Goal: Task Accomplishment & Management: Use online tool/utility

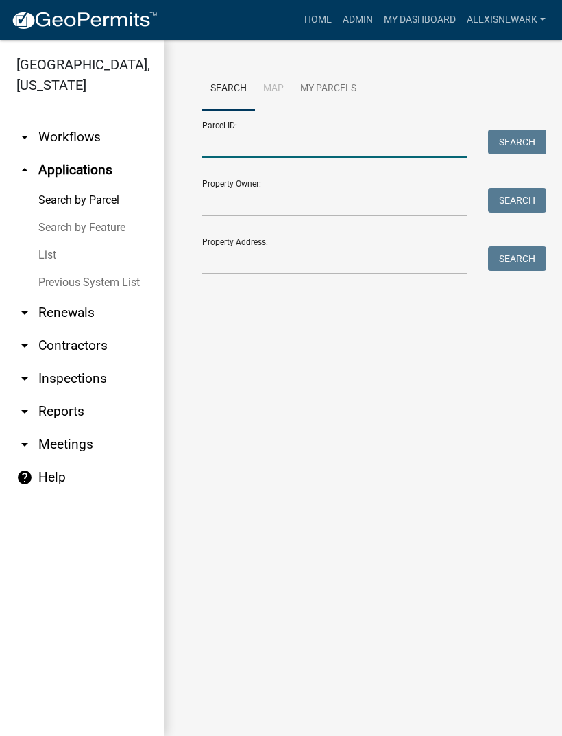
click at [222, 154] on input "Parcel ID:" at bounding box center [334, 144] width 265 height 28
click at [292, 148] on input "Parcel ID:" at bounding box center [334, 144] width 265 height 28
paste input "03000990840000"
type input "03000990840000"
click at [518, 139] on button "Search" at bounding box center [517, 142] width 58 height 25
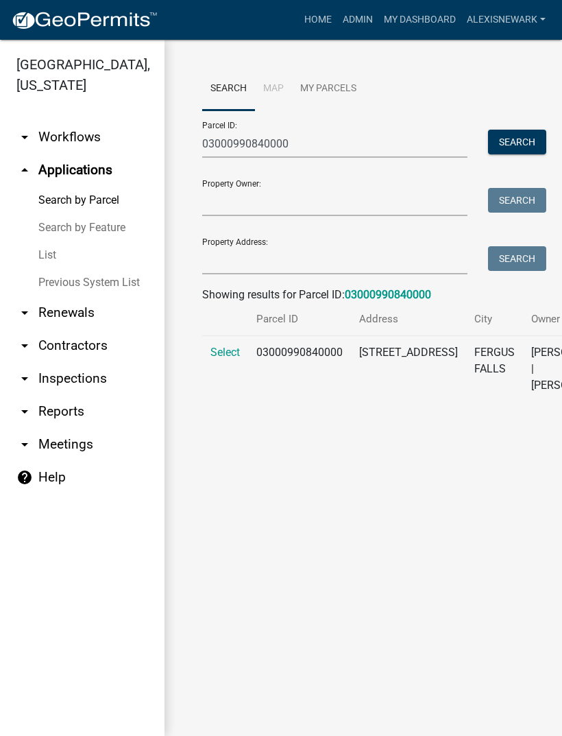
click at [232, 359] on span "Select" at bounding box center [225, 352] width 29 height 13
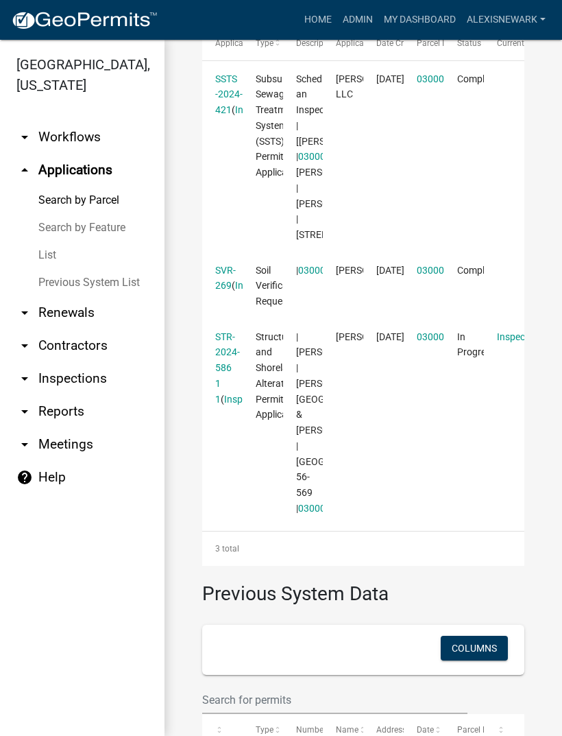
scroll to position [494, 0]
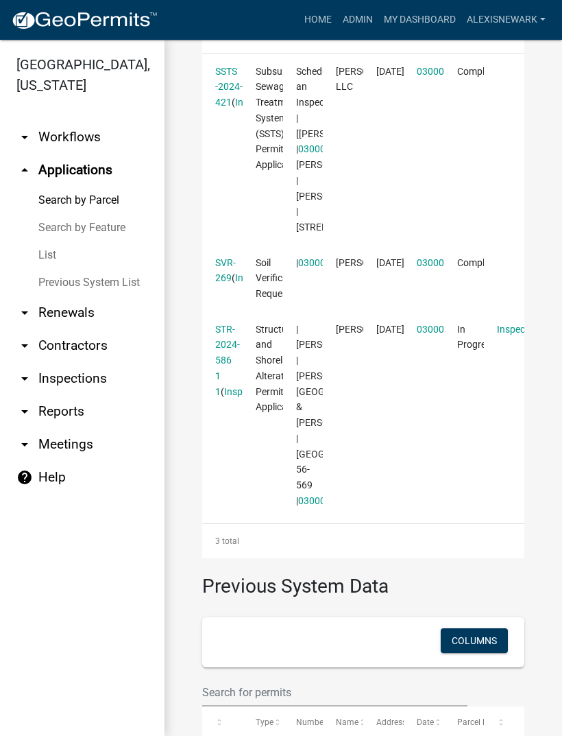
click at [225, 397] on link "STR-2024-586 1 1" at bounding box center [227, 360] width 25 height 73
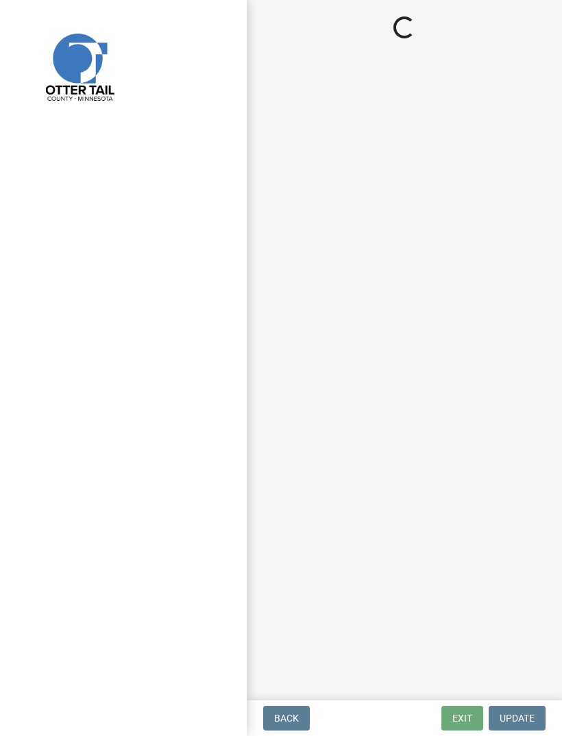
select select "710d5f49-2663-4e73-9718-d0c4e189f5ed"
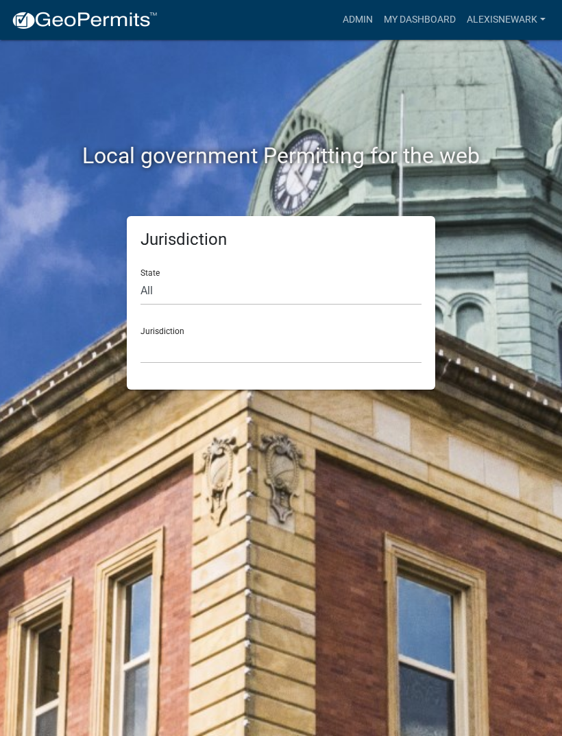
click at [363, 15] on link "Admin" at bounding box center [357, 20] width 41 height 26
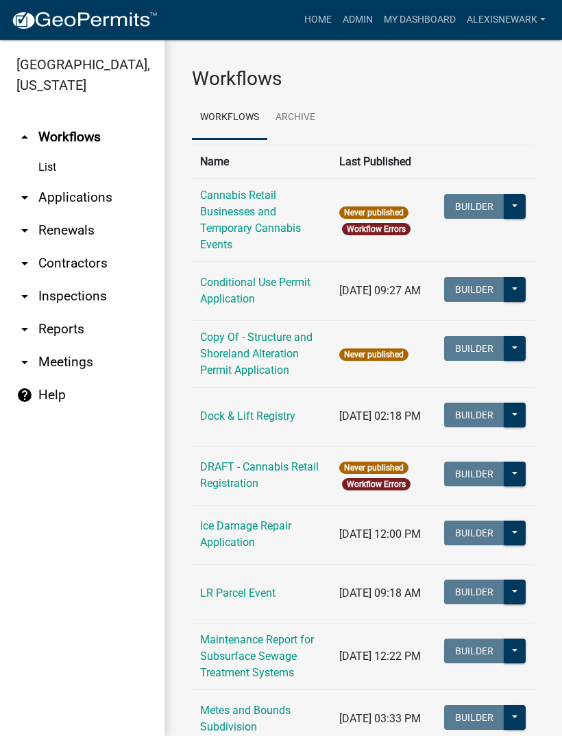
click at [105, 204] on link "arrow_drop_down Applications" at bounding box center [82, 197] width 165 height 33
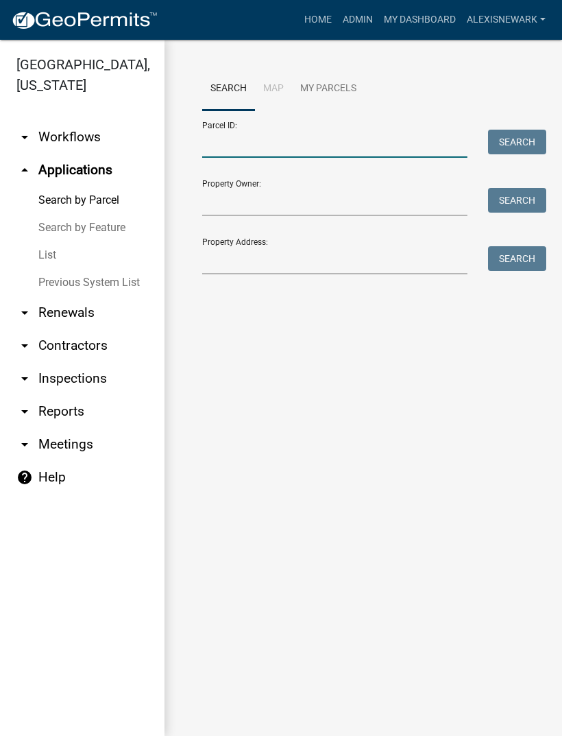
click at [326, 139] on input "Parcel ID:" at bounding box center [334, 144] width 265 height 28
click at [312, 141] on input "Parcel ID:" at bounding box center [334, 144] width 265 height 28
paste input "03000990840000"
type input "03000990840000"
click at [509, 146] on button "Search" at bounding box center [517, 142] width 58 height 25
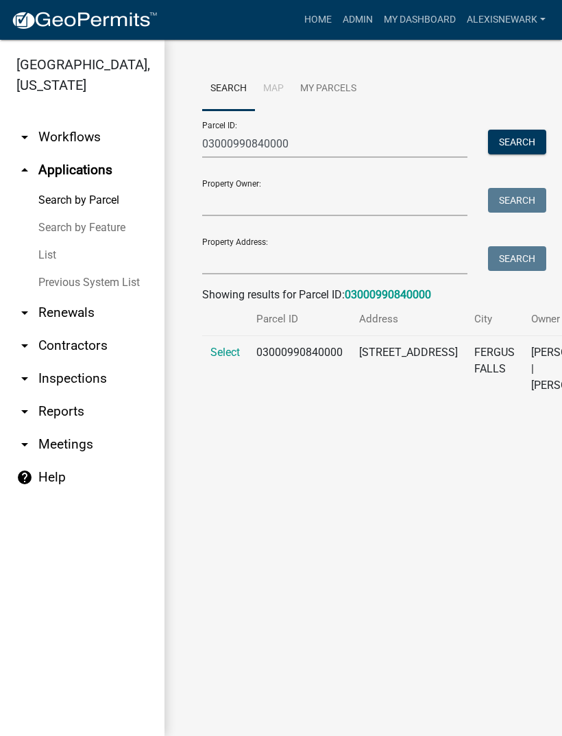
click at [237, 359] on span "Select" at bounding box center [225, 352] width 29 height 13
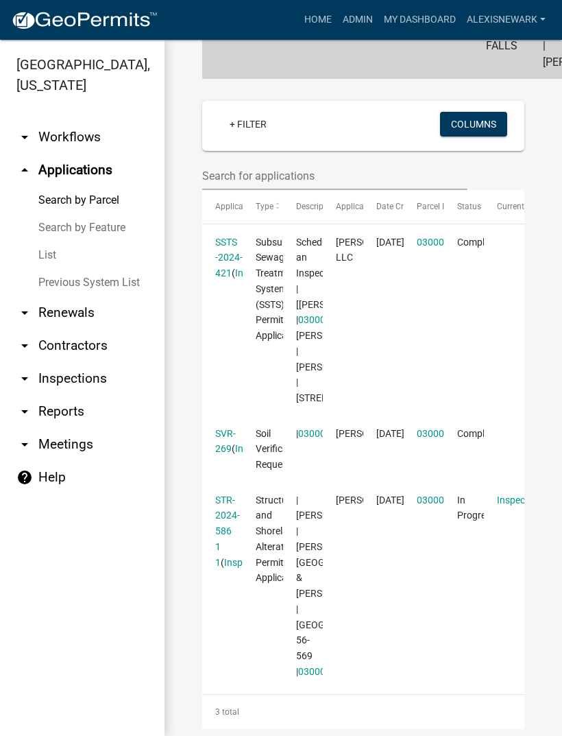
scroll to position [325, 0]
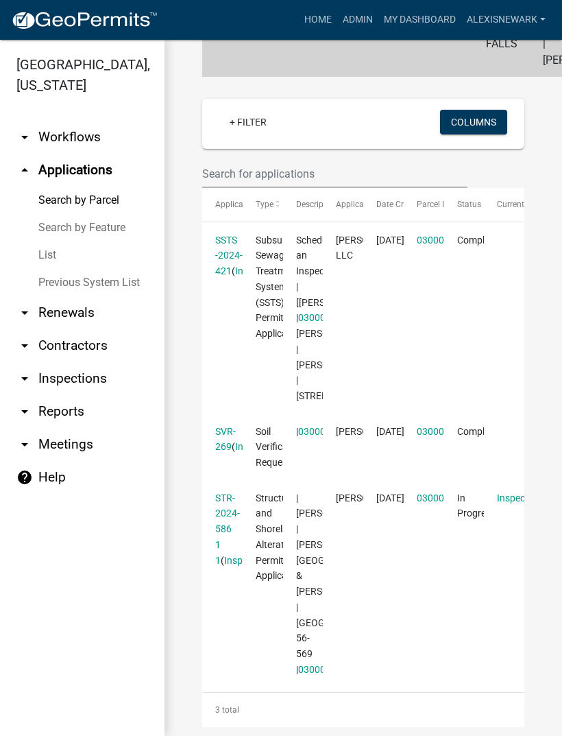
click at [217, 277] on link "SSTS -2024-421" at bounding box center [228, 256] width 27 height 43
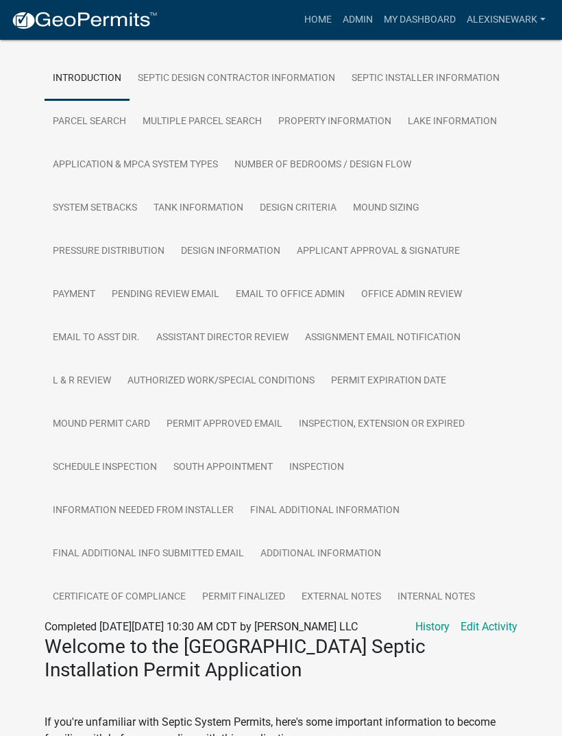
scroll to position [287, 0]
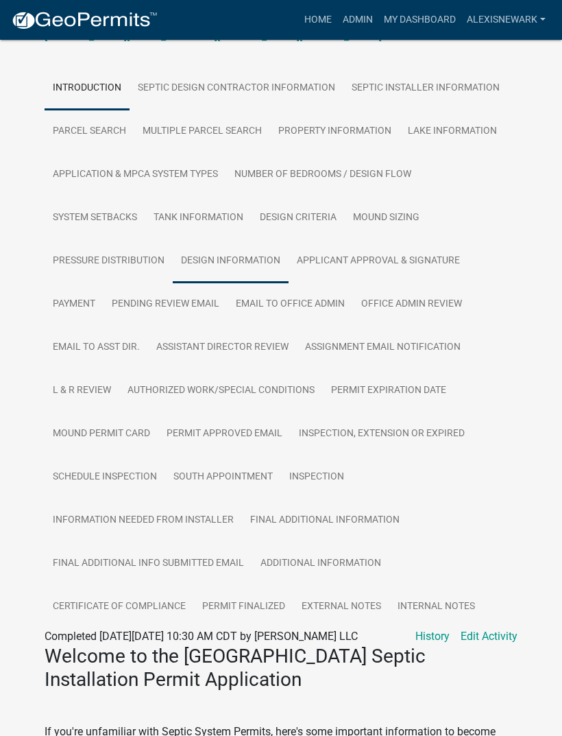
click at [254, 280] on link "Design Information" at bounding box center [231, 261] width 116 height 44
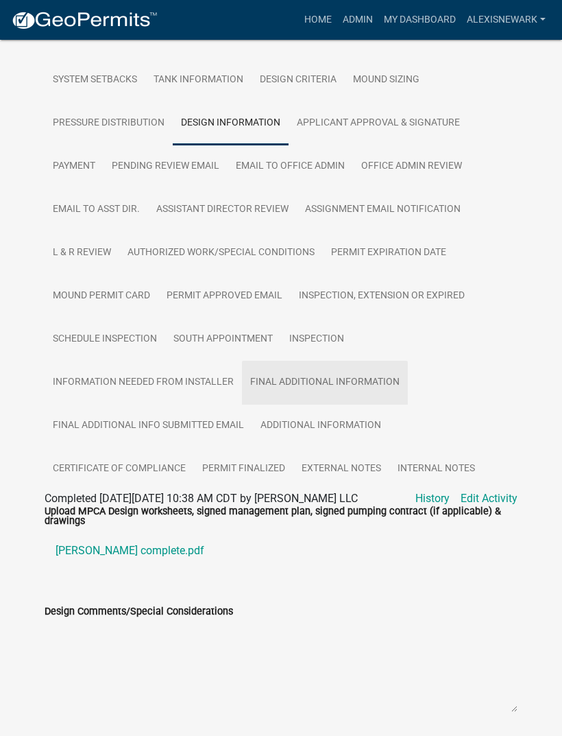
scroll to position [464, 0]
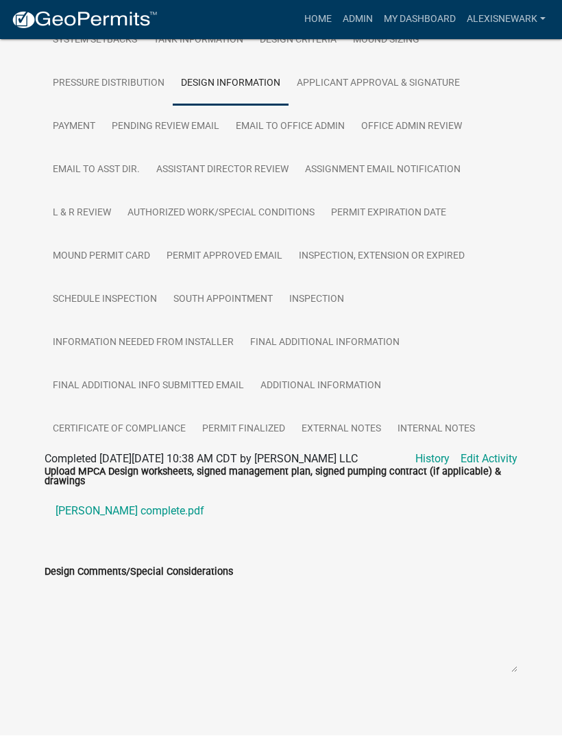
click at [144, 528] on link "[PERSON_NAME] complete.pdf" at bounding box center [281, 511] width 473 height 33
